Goal: Check status: Check status

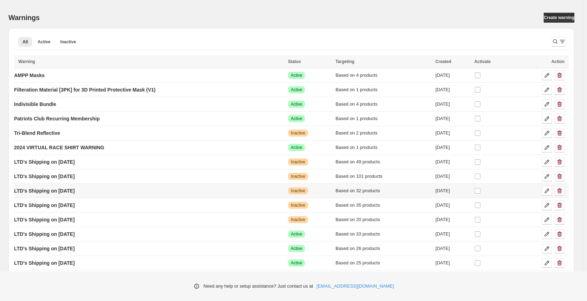
scroll to position [22, 0]
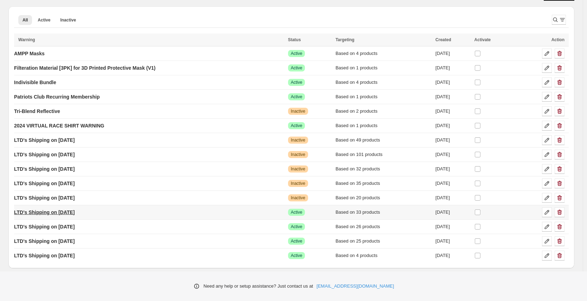
click at [75, 210] on p "LTD's Shipping on [DATE]" at bounding box center [44, 212] width 61 height 7
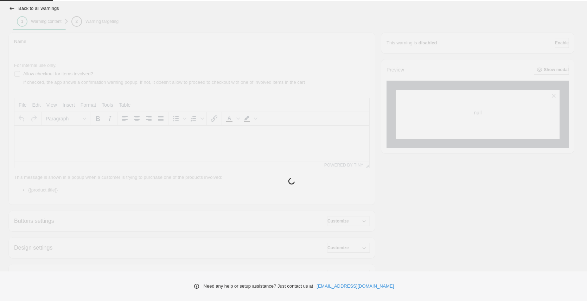
type input "**********"
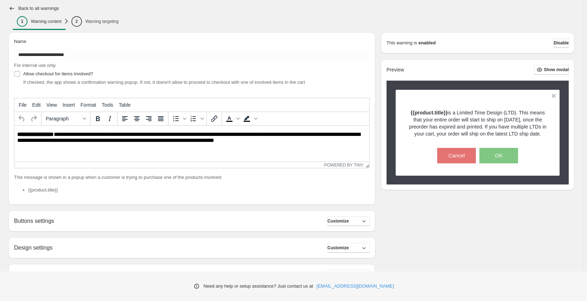
click at [557, 45] on span "Disable" at bounding box center [561, 43] width 15 height 6
click at [555, 42] on span "Disable" at bounding box center [561, 43] width 15 height 6
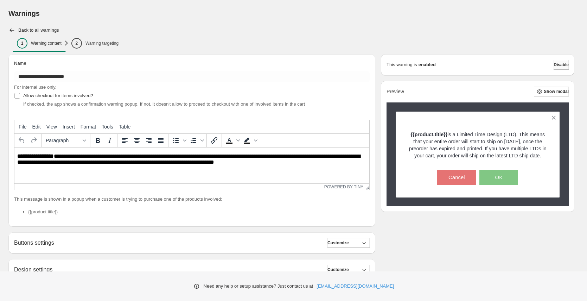
click at [560, 65] on span "Disable" at bounding box center [561, 65] width 15 height 6
click at [13, 29] on icon "button" at bounding box center [11, 30] width 7 height 7
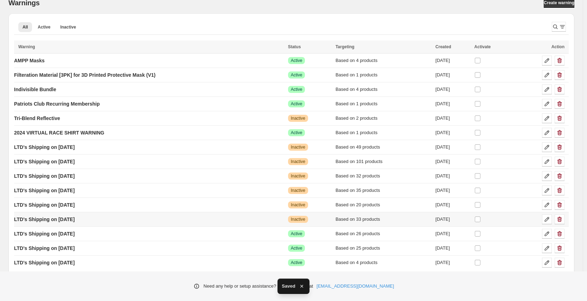
scroll to position [22, 0]
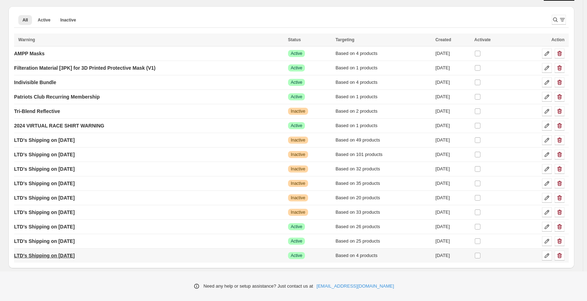
click at [70, 257] on p "LTD's Shipping on [DATE]" at bounding box center [44, 255] width 61 height 7
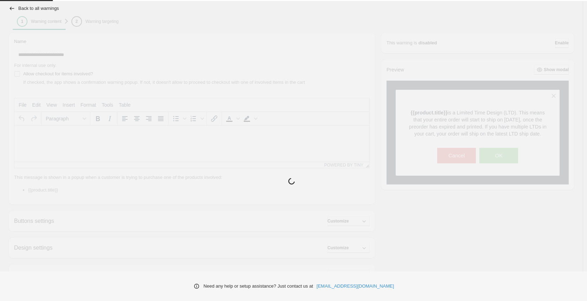
type input "**********"
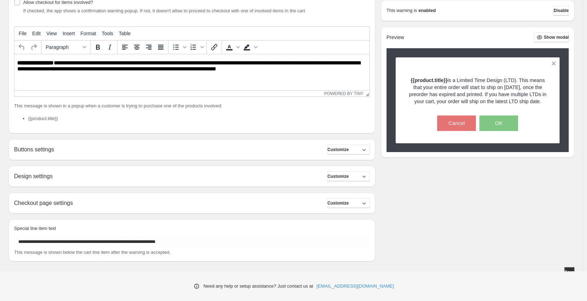
scroll to position [99, 0]
